Goal: Task Accomplishment & Management: Use online tool/utility

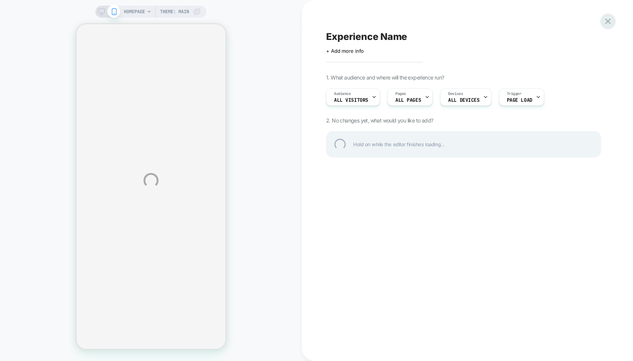
click at [604, 20] on div at bounding box center [607, 21] width 15 height 15
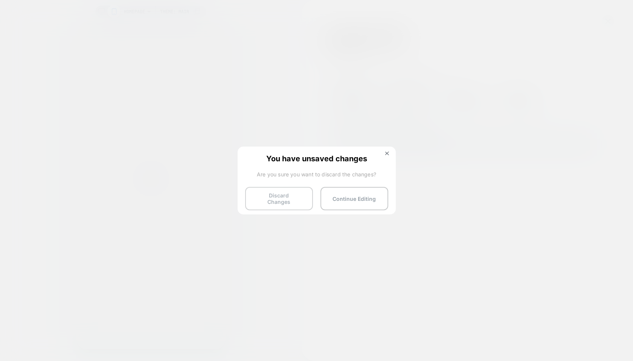
click at [291, 195] on button "Discard Changes" at bounding box center [279, 198] width 68 height 23
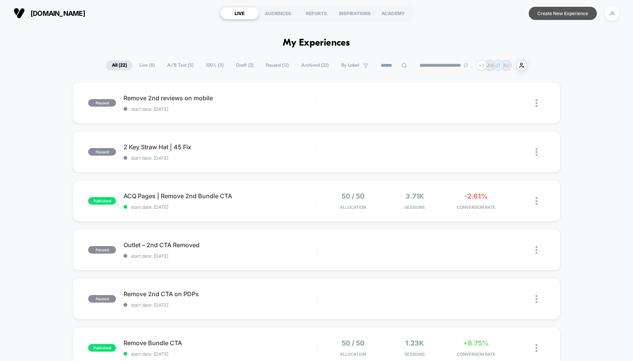
click at [558, 9] on button "Create New Experience" at bounding box center [563, 13] width 68 height 13
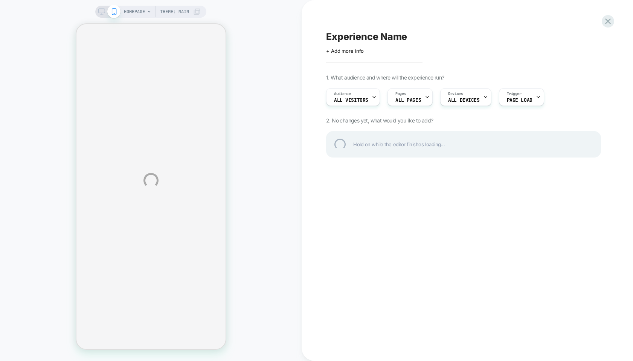
click at [101, 9] on div "HOMEPAGE Theme: MAIN Experience Name Click to edit experience details + Add mor…" at bounding box center [316, 180] width 633 height 361
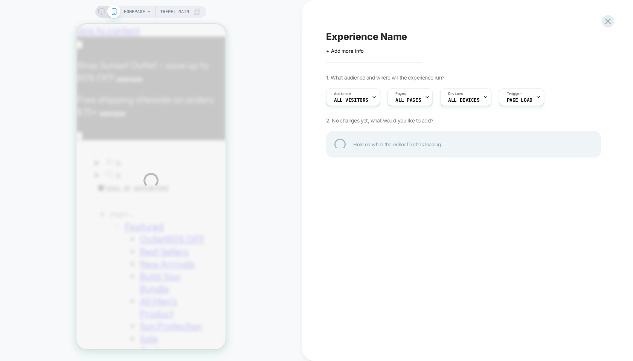
scroll to position [0, 118]
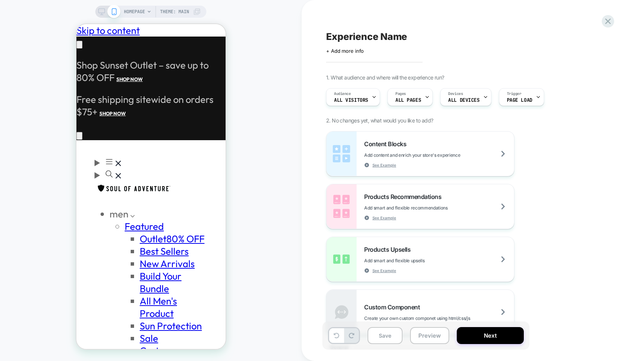
click at [104, 11] on rect at bounding box center [102, 11] width 6 height 4
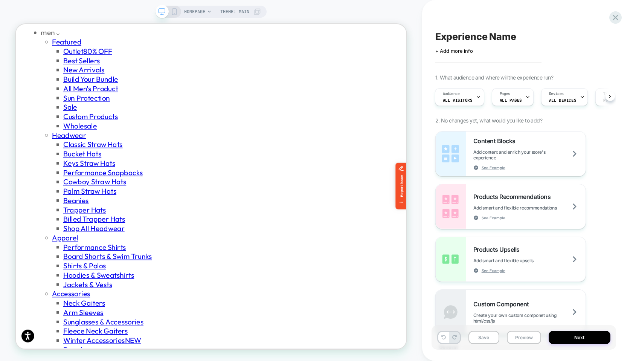
scroll to position [0, 473]
click at [459, 39] on span "Experience Name" at bounding box center [475, 36] width 81 height 11
click at [446, 39] on textarea at bounding box center [440, 36] width 11 height 11
click at [500, 34] on textarea "**********" at bounding box center [506, 36] width 143 height 11
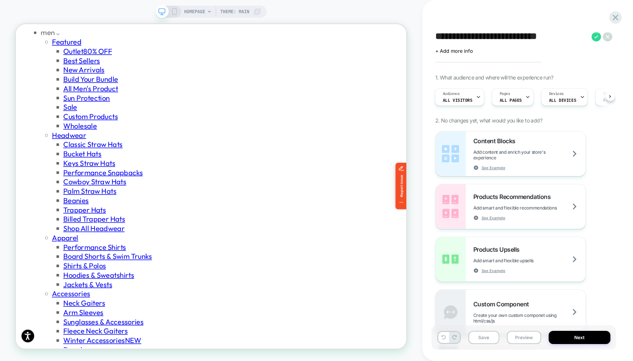
type textarea "**********"
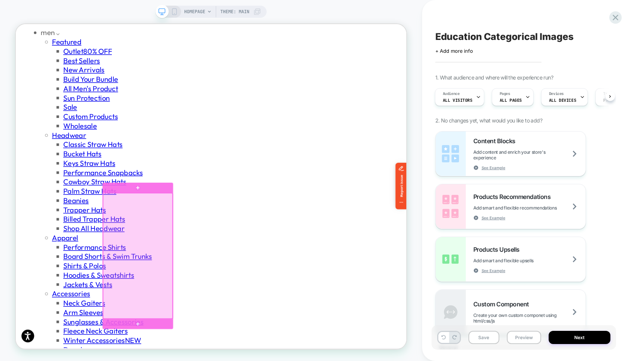
click at [179, 343] on div at bounding box center [178, 333] width 92 height 168
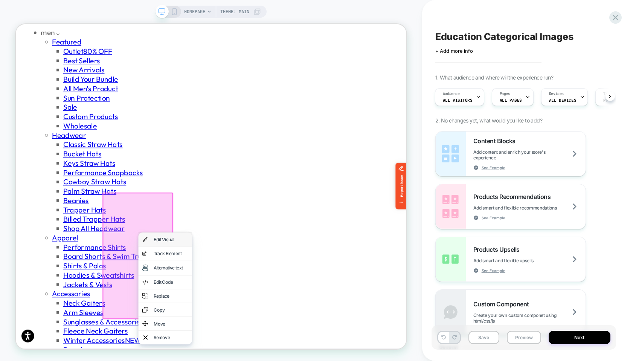
click at [201, 312] on div "Edit Visual" at bounding box center [223, 311] width 46 height 8
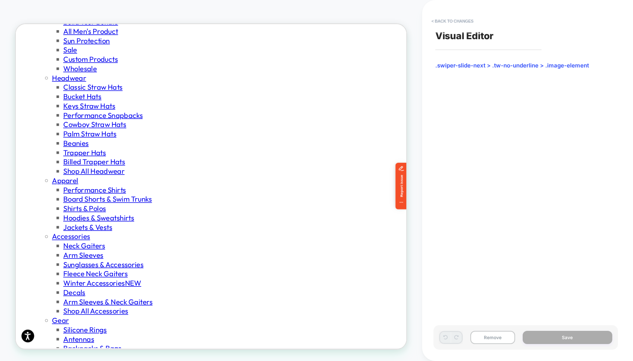
scroll to position [210, 0]
click at [456, 15] on button "< Back to changes" at bounding box center [453, 21] width 50 height 12
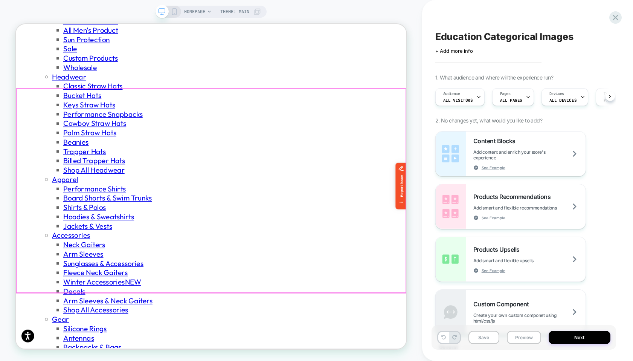
scroll to position [0, 0]
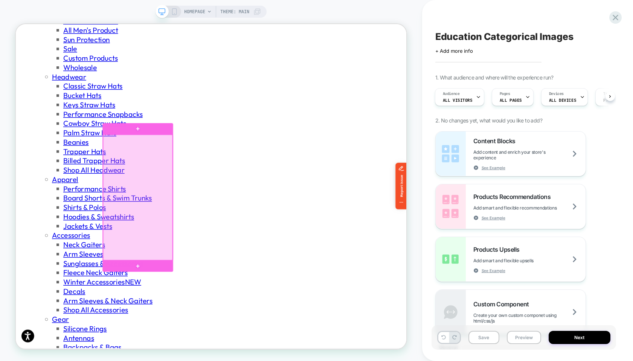
click at [177, 259] on div at bounding box center [178, 256] width 92 height 168
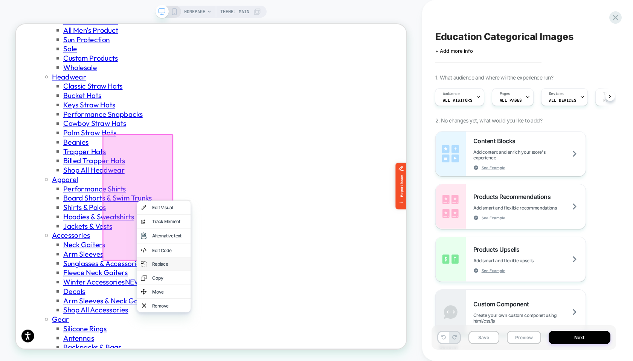
scroll to position [0, 473]
click at [206, 271] on div "Edit Visual" at bounding box center [221, 269] width 46 height 8
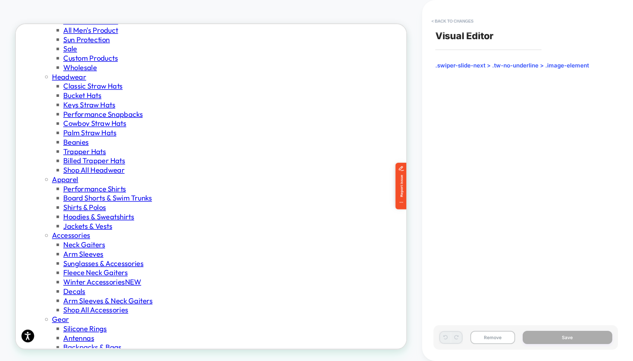
click at [549, 67] on span ".swiper-slide-next > .tw-no-underline > .image-element" at bounding box center [523, 66] width 177 height 8
click at [441, 20] on button "< Back to changes" at bounding box center [453, 21] width 50 height 12
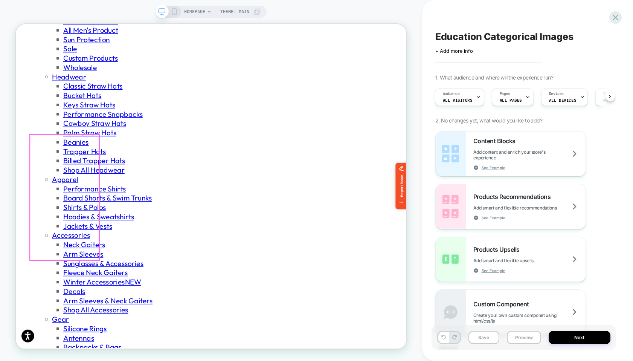
scroll to position [0, 473]
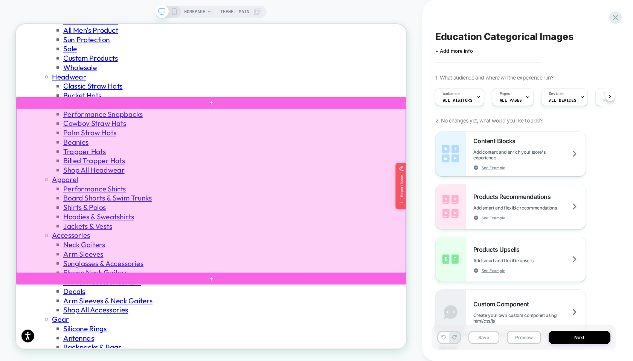
click at [29, 205] on div at bounding box center [276, 246] width 519 height 219
